Goal: Task Accomplishment & Management: Use online tool/utility

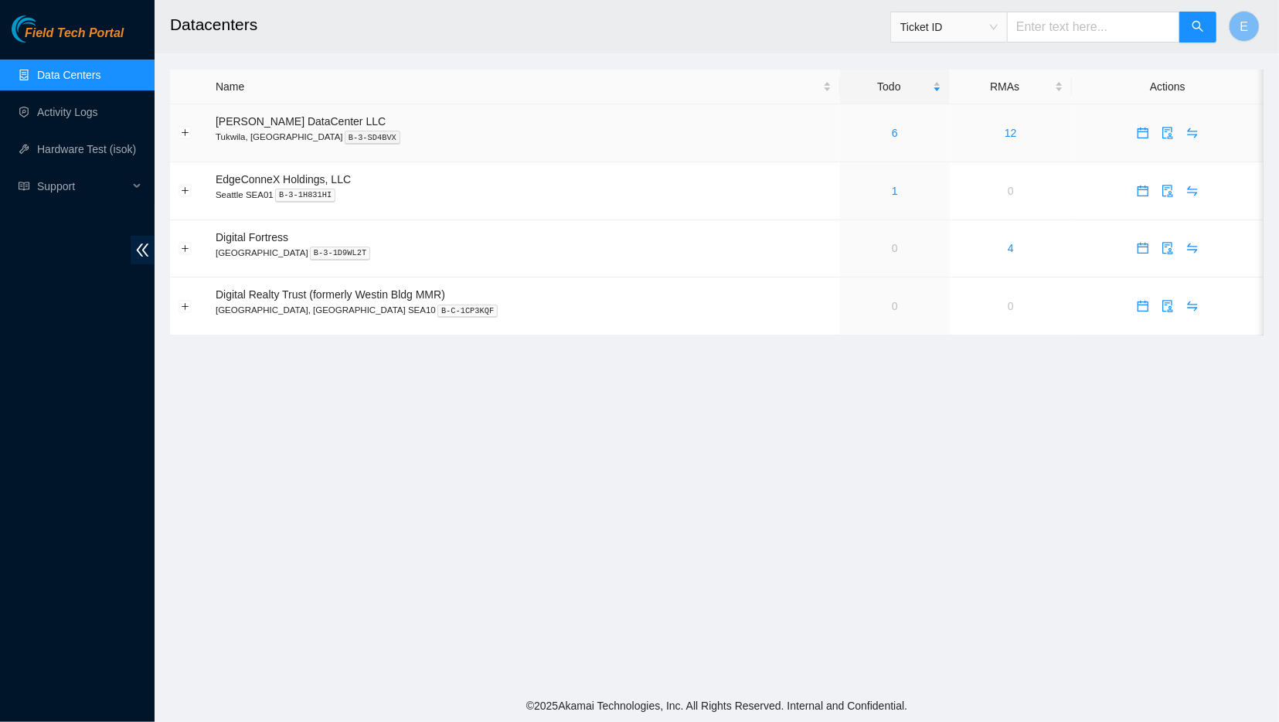
click at [849, 141] on div "6" at bounding box center [895, 132] width 93 height 17
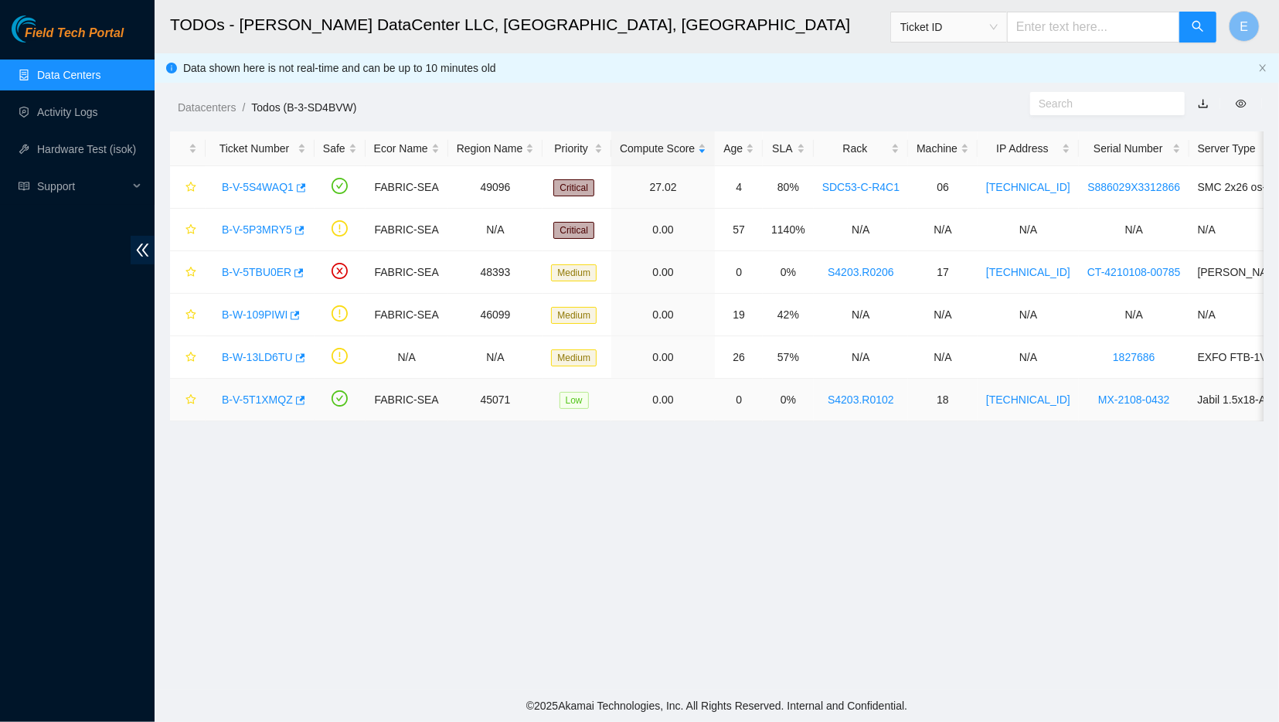
click at [254, 396] on link "B-V-5T1XMQZ" at bounding box center [257, 399] width 71 height 12
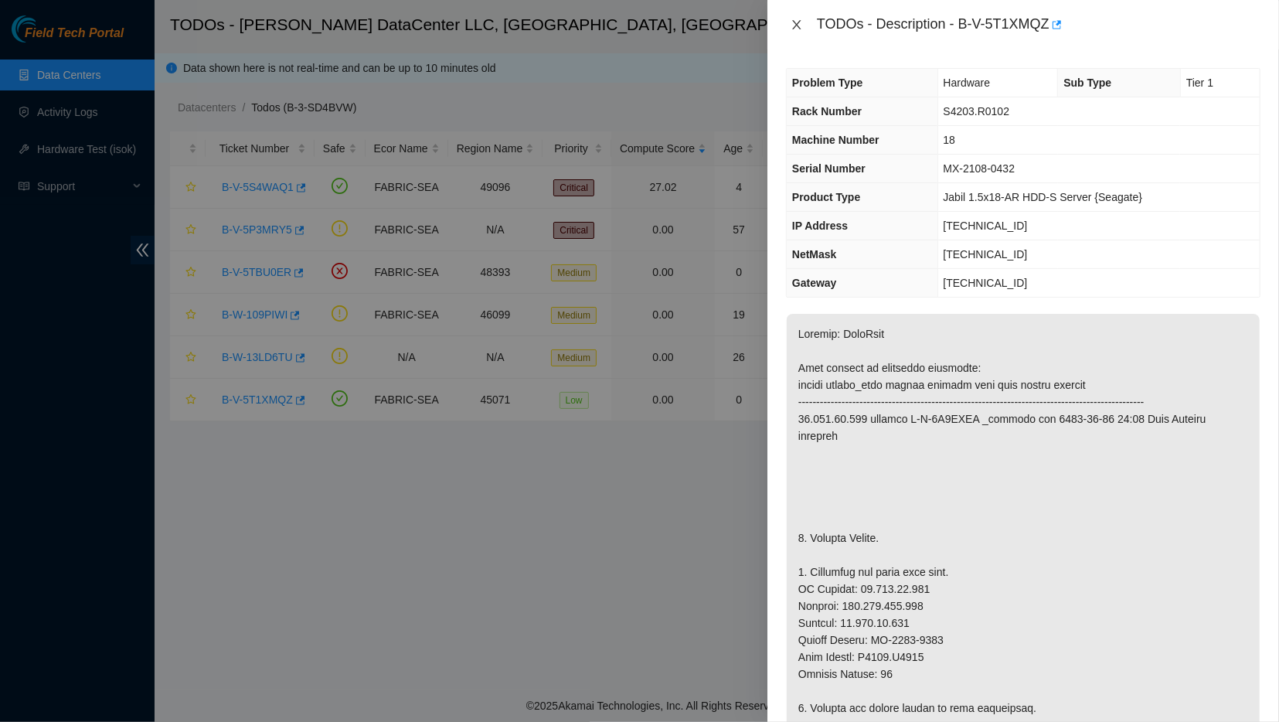
click at [798, 27] on icon "close" at bounding box center [797, 25] width 12 height 12
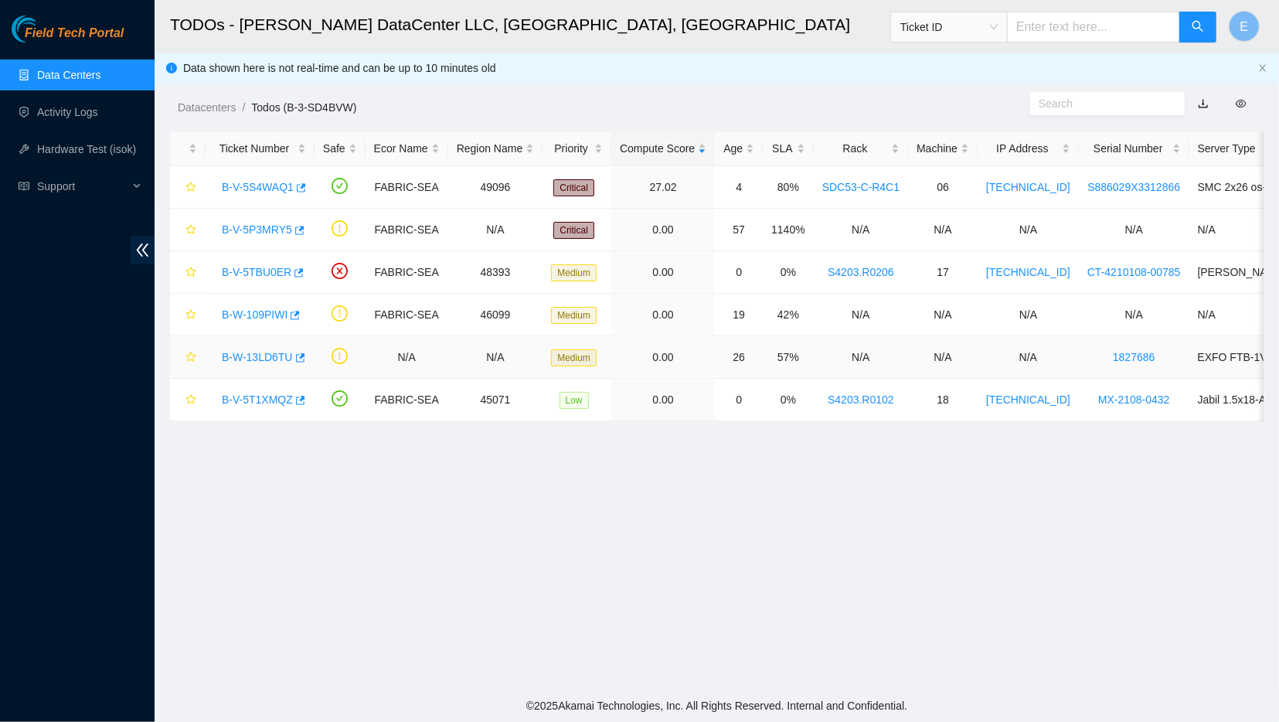
click at [243, 353] on link "B-W-13LD6TU" at bounding box center [257, 357] width 71 height 12
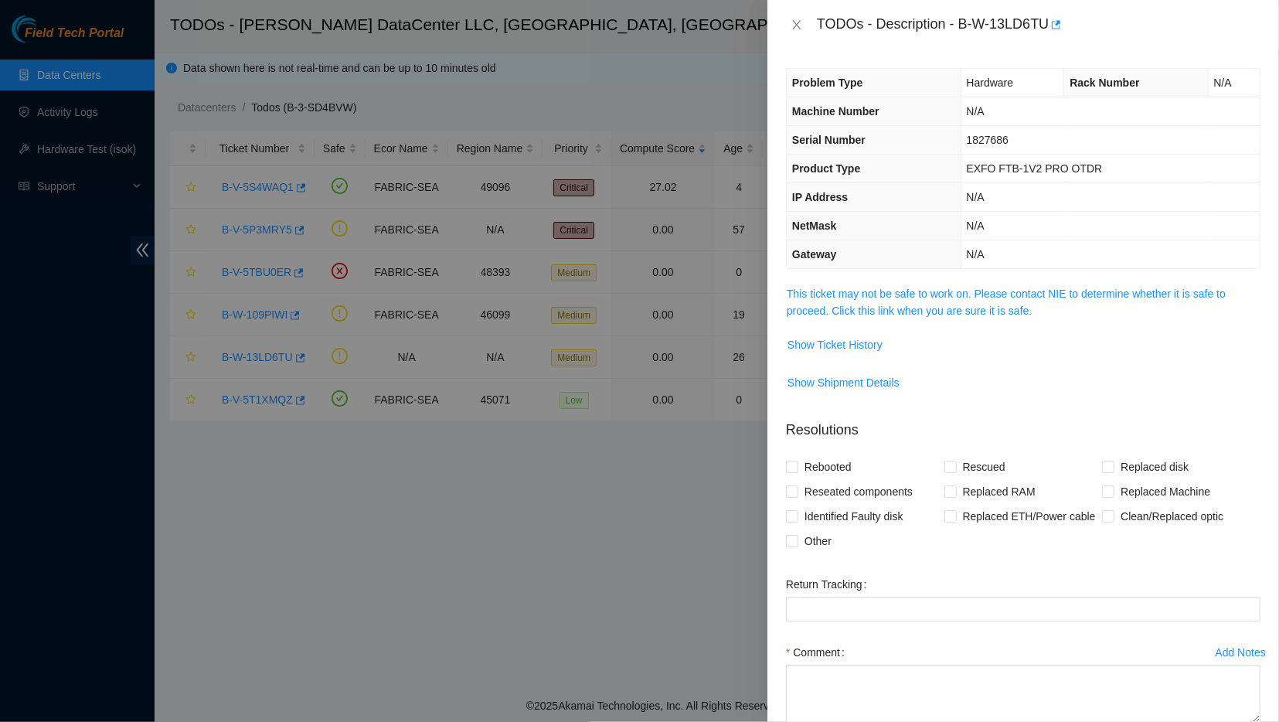
click at [822, 285] on span "This ticket may not be safe to work on. Please contact NIE to determine whether…" at bounding box center [1023, 302] width 473 height 34
click at [818, 288] on link "This ticket may not be safe to work on. Please contact NIE to determine whether…" at bounding box center [1006, 302] width 439 height 29
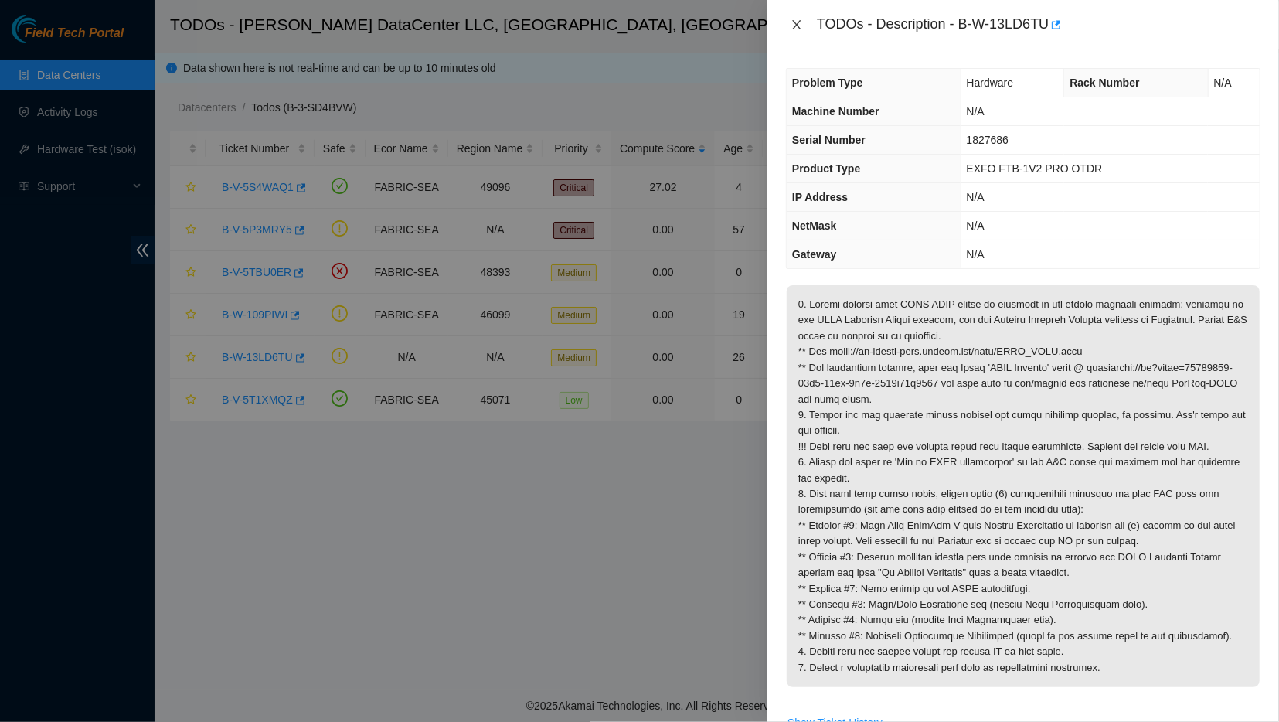
click at [793, 18] on button "Close" at bounding box center [797, 25] width 22 height 15
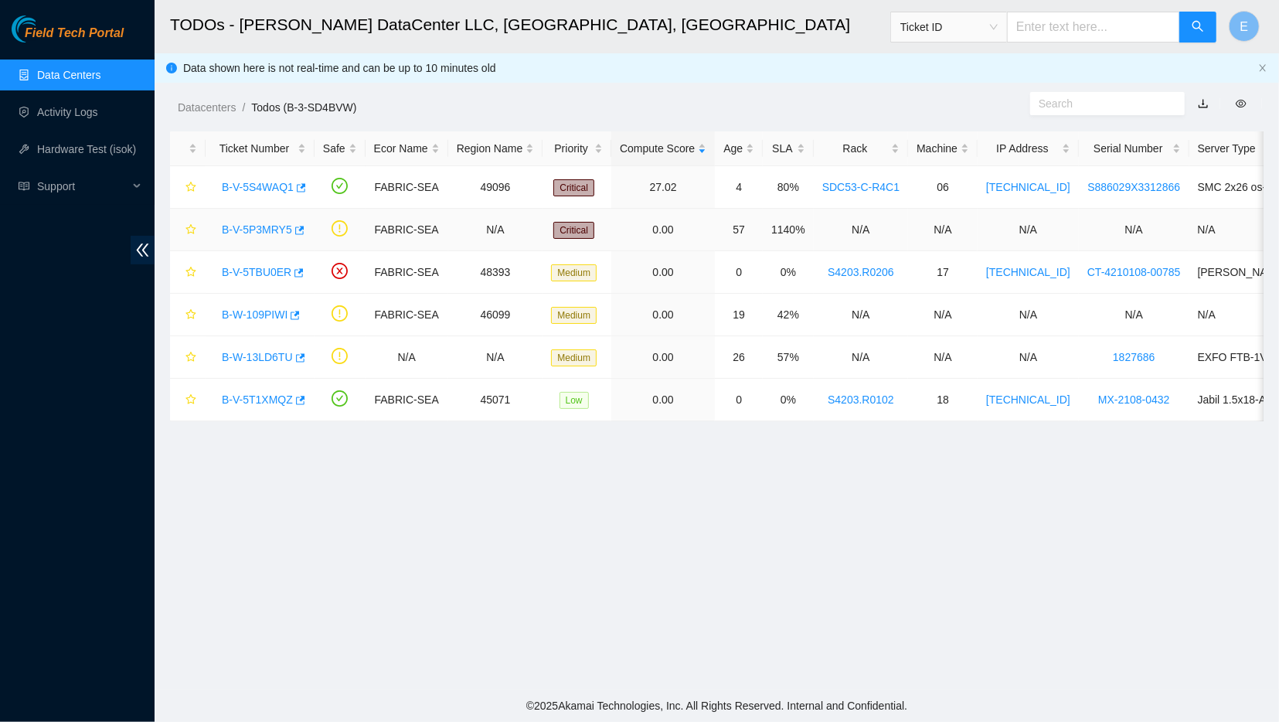
click at [256, 230] on link "B-V-5P3MRY5" at bounding box center [257, 229] width 70 height 12
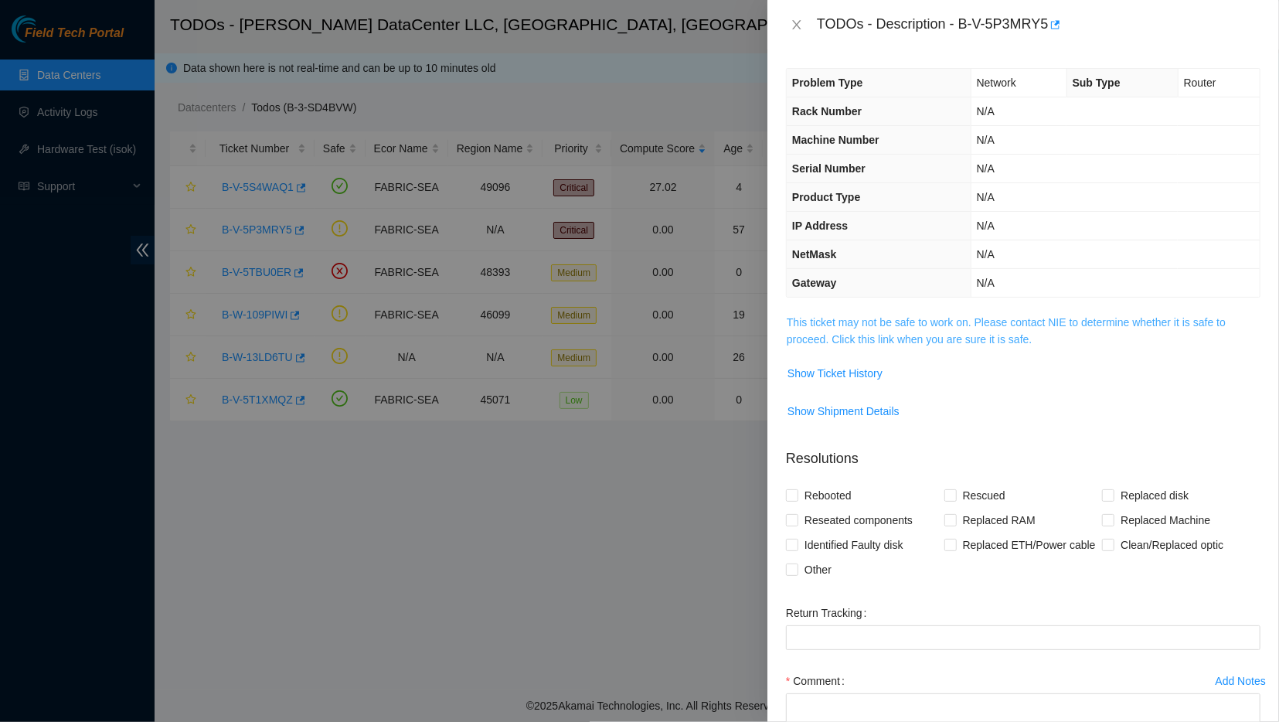
click at [844, 324] on link "This ticket may not be safe to work on. Please contact NIE to determine whether…" at bounding box center [1006, 330] width 439 height 29
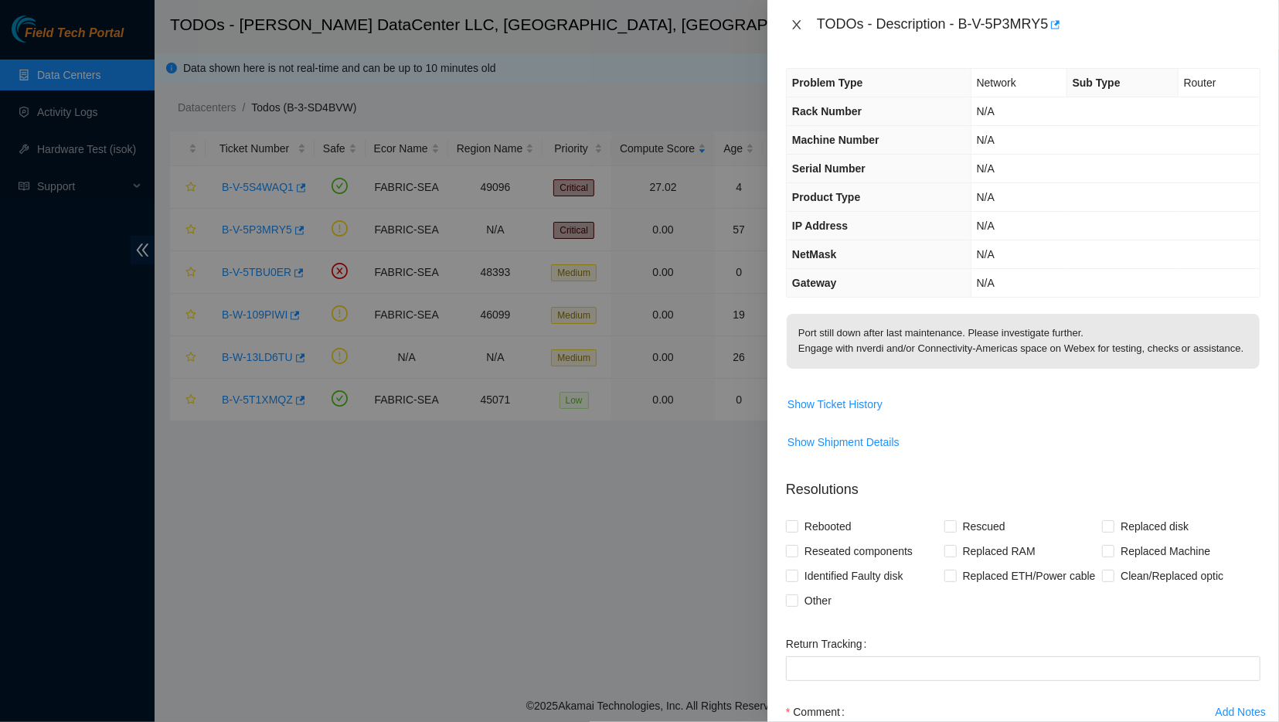
click at [798, 29] on icon "close" at bounding box center [796, 24] width 9 height 9
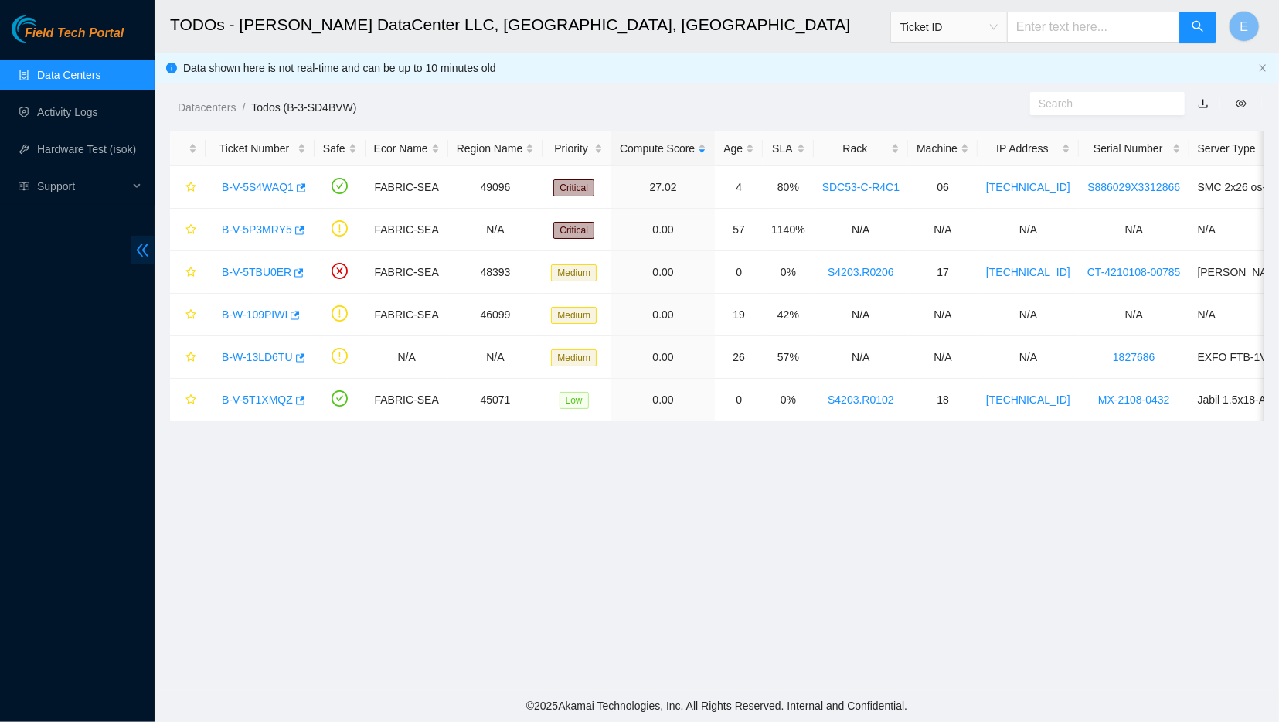
click at [143, 252] on icon "double-left" at bounding box center [142, 250] width 16 height 16
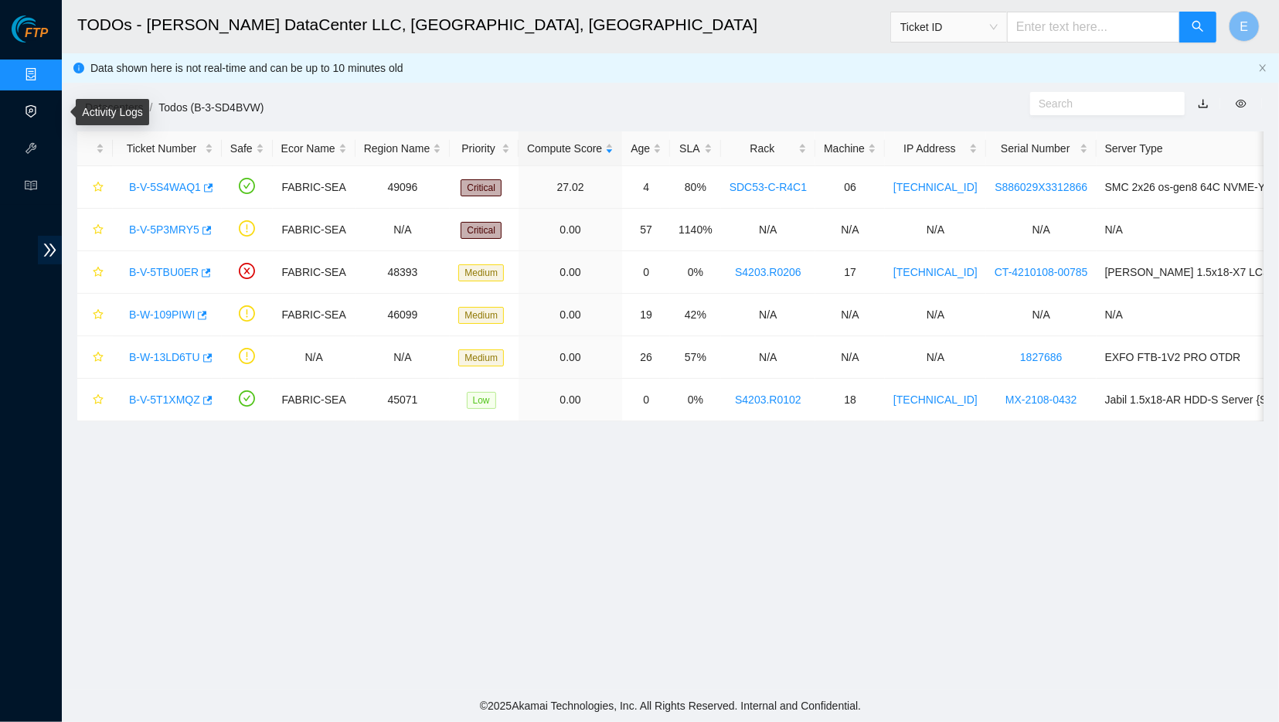
click at [45, 111] on link "Activity Logs" at bounding box center [75, 112] width 61 height 12
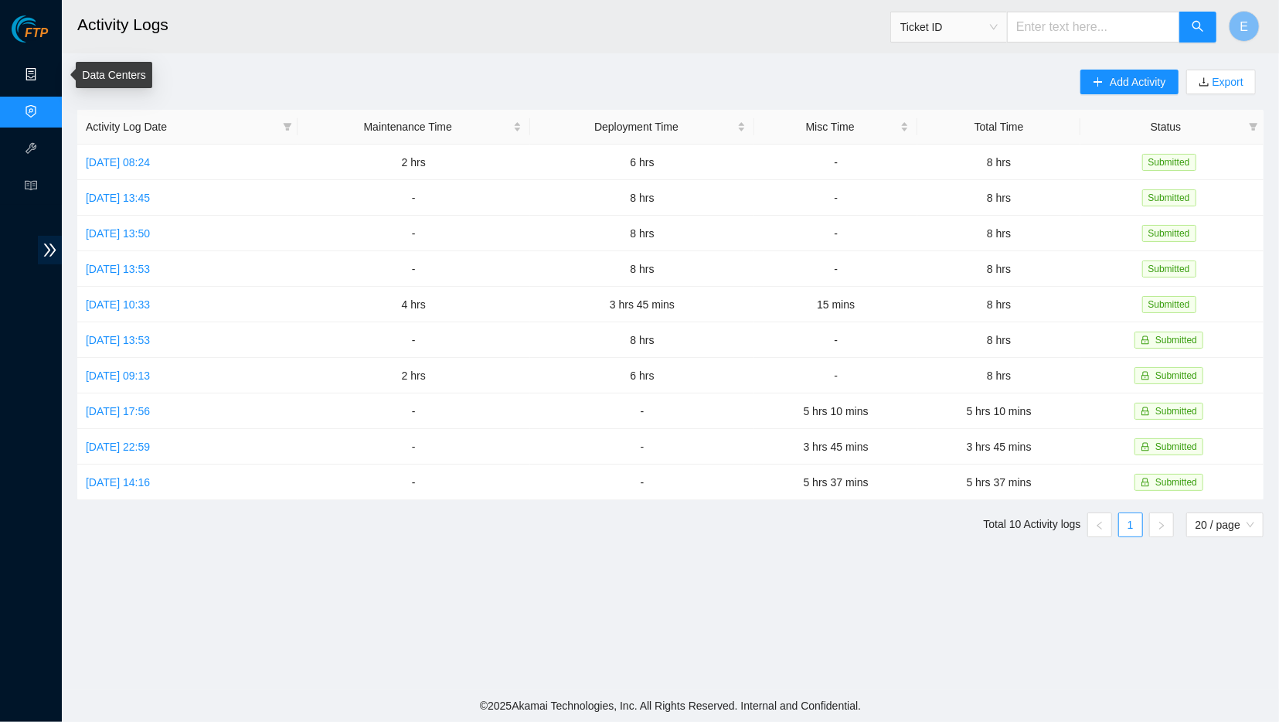
click at [45, 80] on link "Data Centers" at bounding box center [76, 75] width 63 height 12
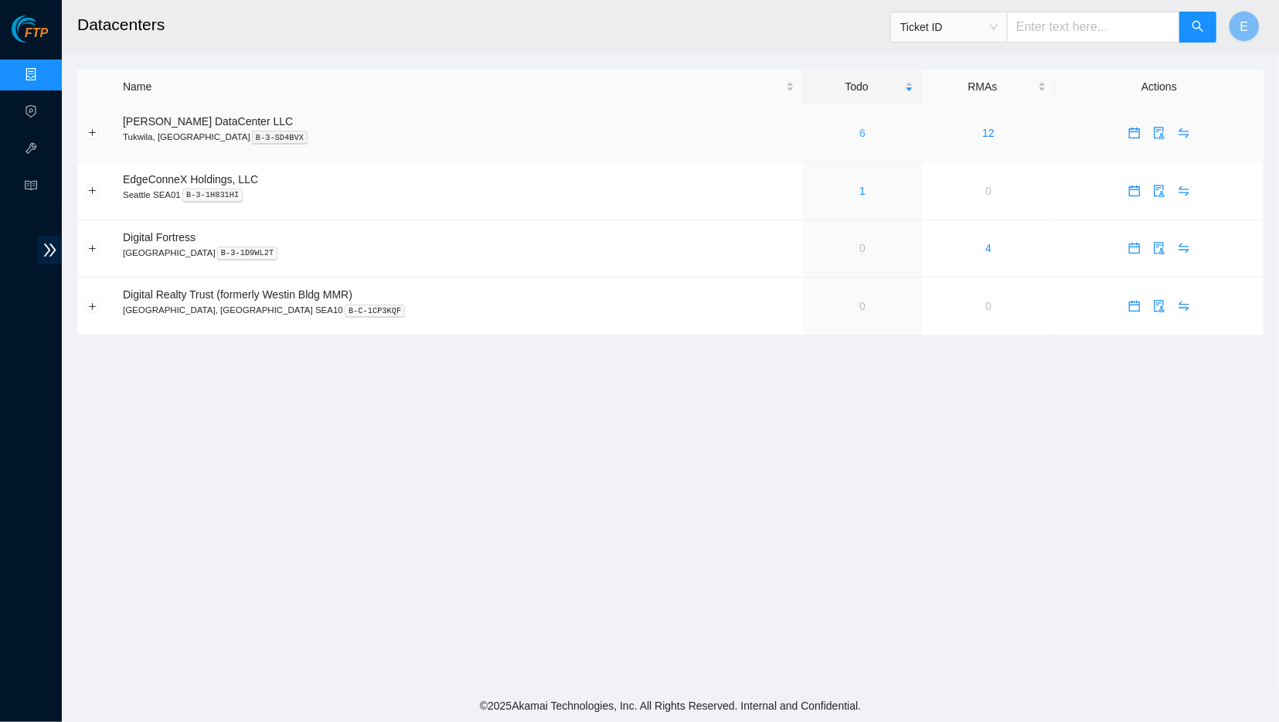
click at [859, 137] on link "6" at bounding box center [862, 133] width 6 height 12
